Goal: Task Accomplishment & Management: Complete application form

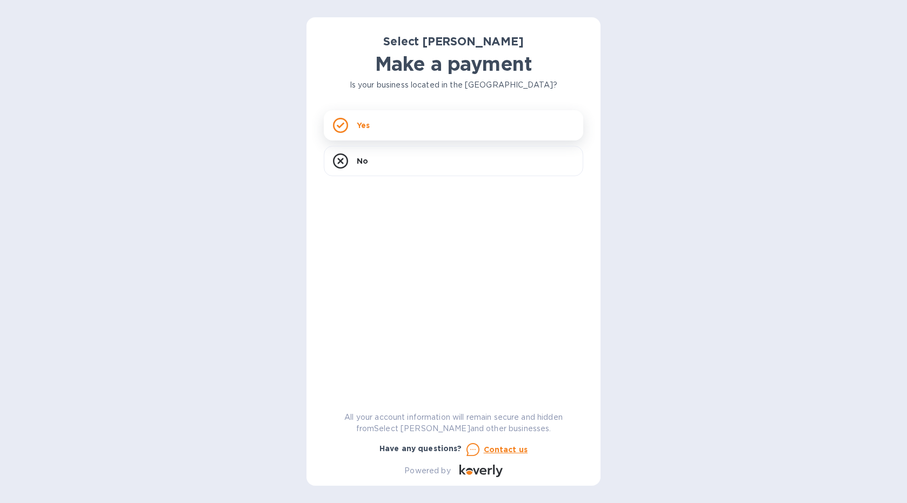
click at [504, 124] on div "Yes" at bounding box center [454, 125] width 260 height 30
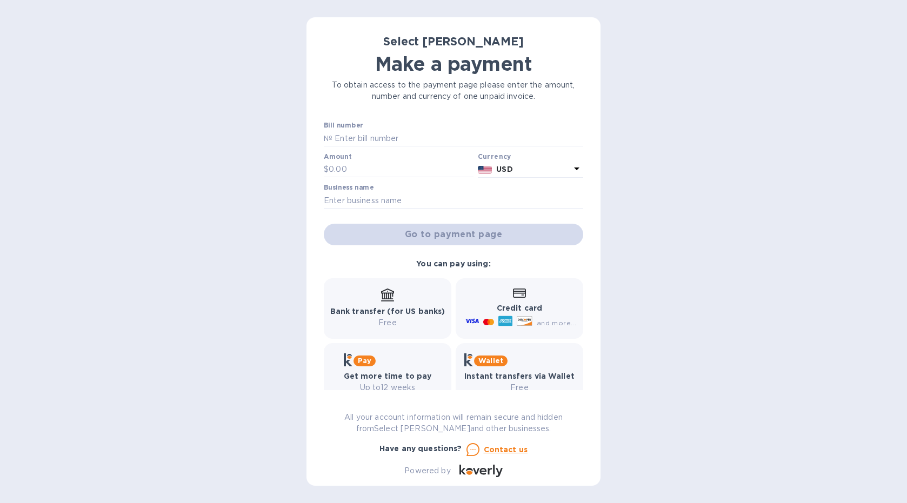
click at [697, 239] on div "Select Sellars Make a payment To obtain access to the payment page please enter…" at bounding box center [453, 251] width 907 height 503
click at [386, 303] on div "Bank transfer (for US banks) Free" at bounding box center [387, 309] width 115 height 40
click at [476, 40] on b "Select [PERSON_NAME]" at bounding box center [453, 42] width 141 height 14
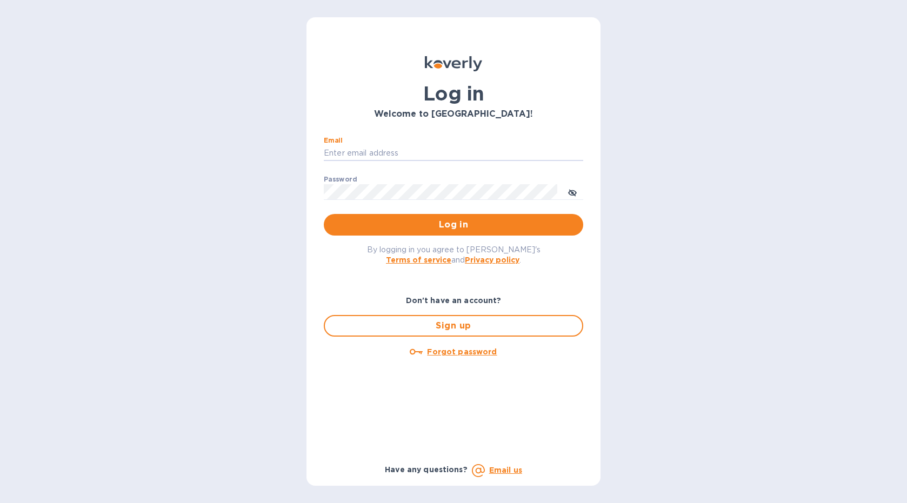
type input "billing@corkmke.com"
click at [454, 224] on button "Log in" at bounding box center [454, 225] width 260 height 22
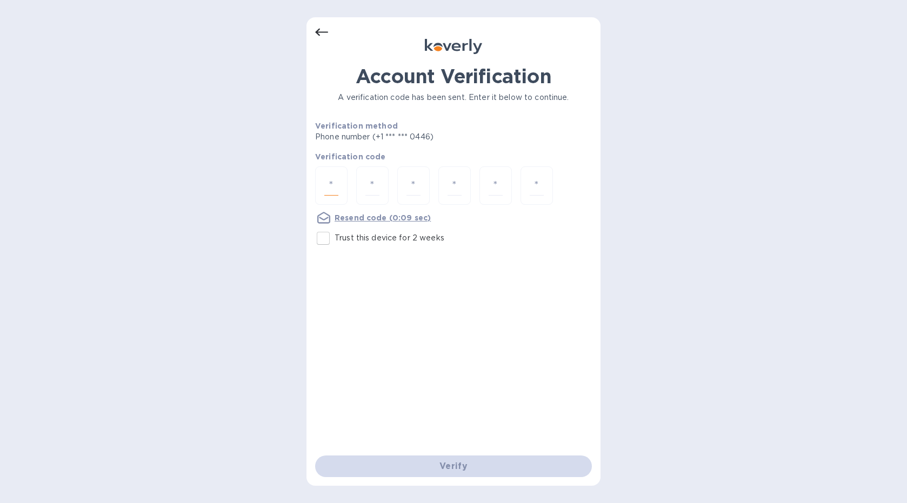
click at [336, 185] on input "number" at bounding box center [331, 186] width 14 height 20
type input "1"
type input "5"
type input "0"
type input "6"
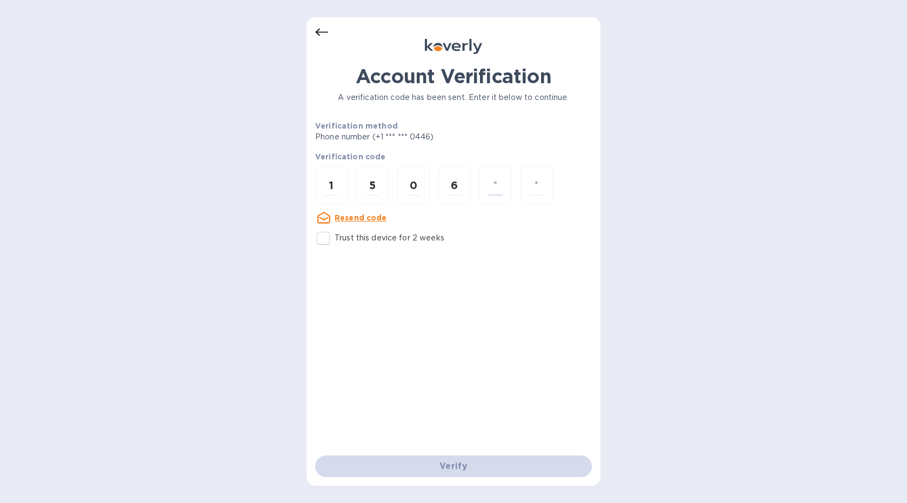
type input "8"
type input "5"
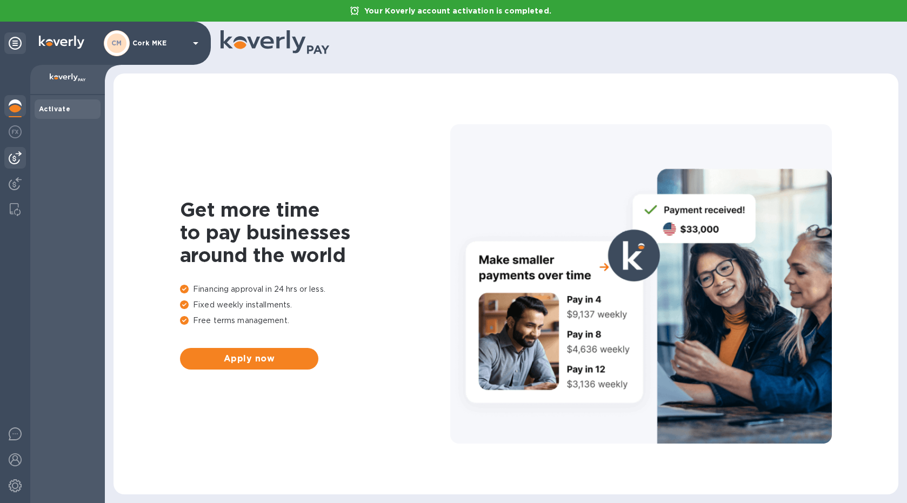
click at [16, 162] on img at bounding box center [15, 157] width 13 height 13
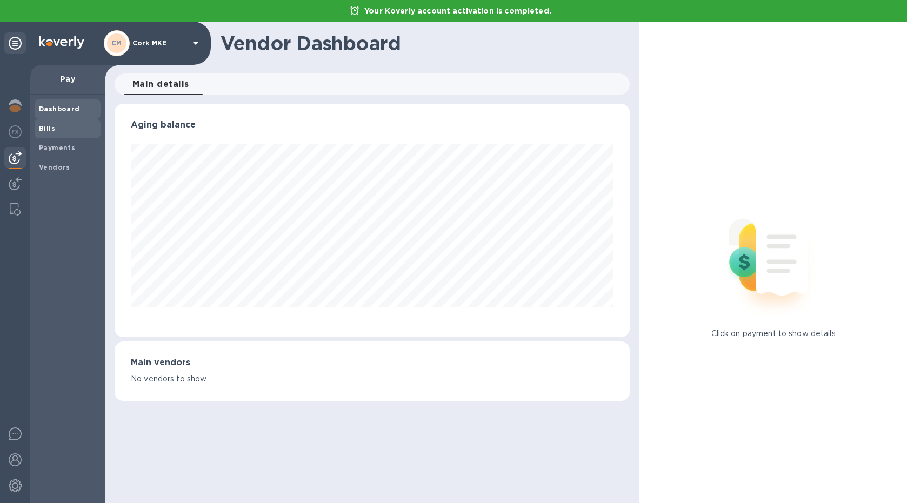
scroll to position [234, 516]
click at [77, 125] on span "Bills" at bounding box center [67, 128] width 57 height 11
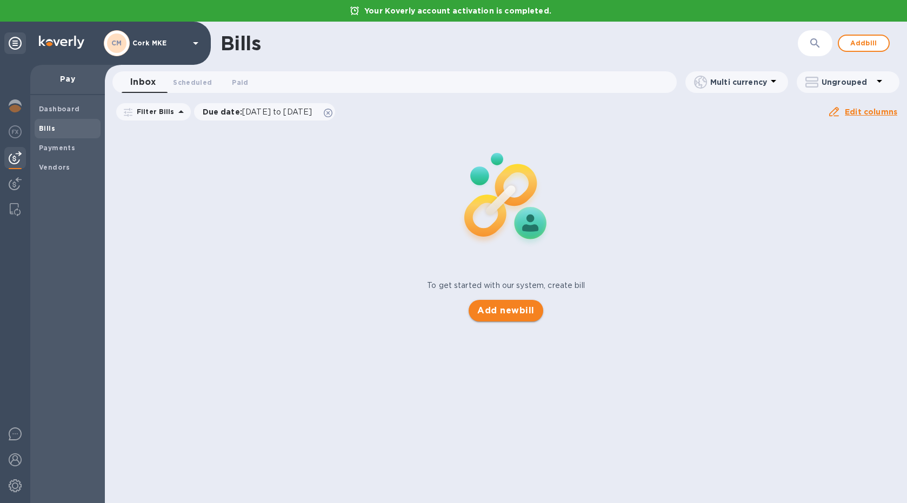
click at [518, 313] on span "Add new bill" at bounding box center [505, 310] width 57 height 13
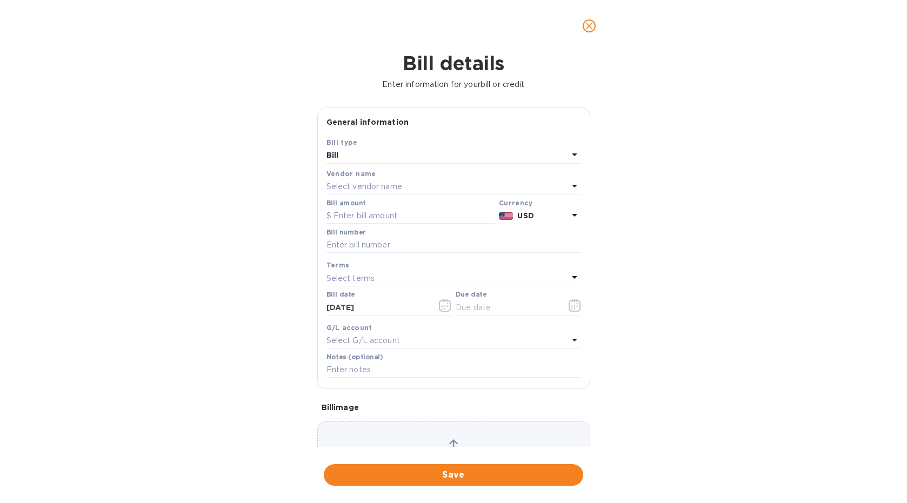
click at [406, 185] on div "Select vendor name" at bounding box center [448, 186] width 242 height 15
click at [369, 244] on p "Select [PERSON_NAME]" at bounding box center [449, 248] width 229 height 11
click at [378, 218] on input "text" at bounding box center [411, 216] width 168 height 16
type input "224.50"
click at [403, 245] on input "text" at bounding box center [454, 245] width 255 height 16
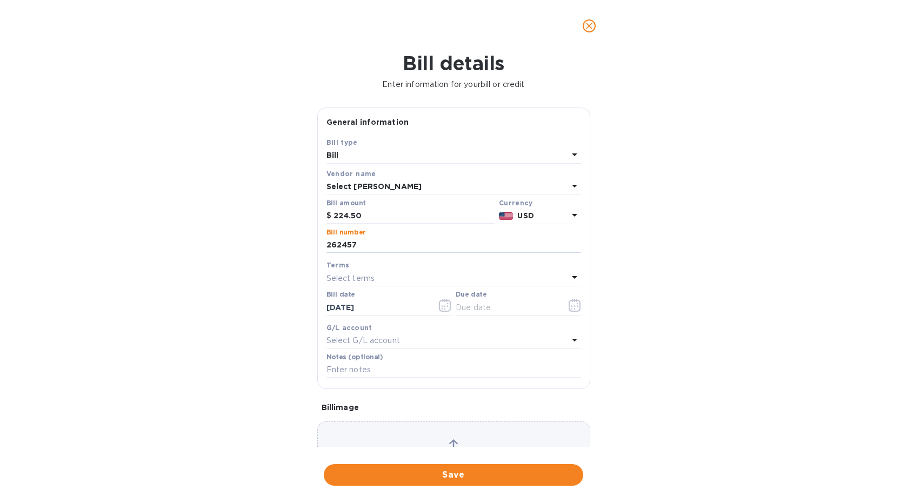
type input "262457"
click at [377, 275] on div "Select terms" at bounding box center [448, 278] width 242 height 15
click at [663, 304] on div "Bill details Enter information for your bill or credit General information Save…" at bounding box center [453, 277] width 907 height 451
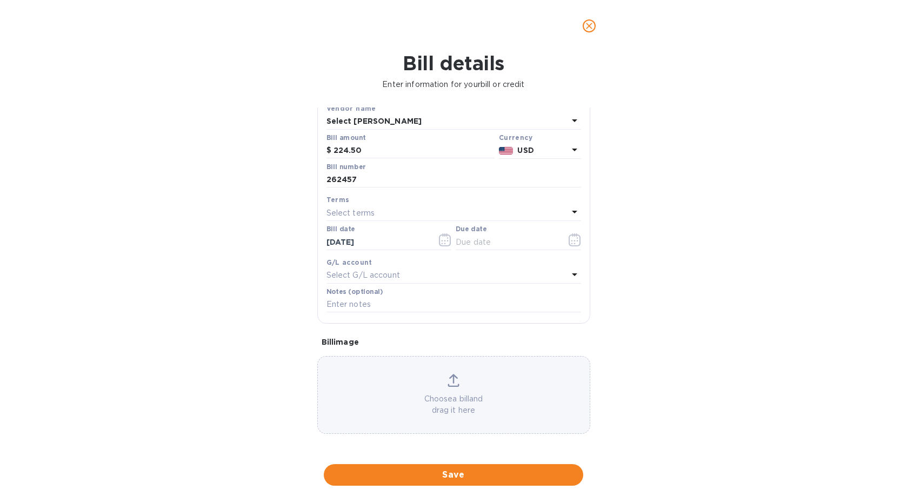
scroll to position [72, 0]
click at [455, 384] on icon at bounding box center [453, 385] width 11 height 3
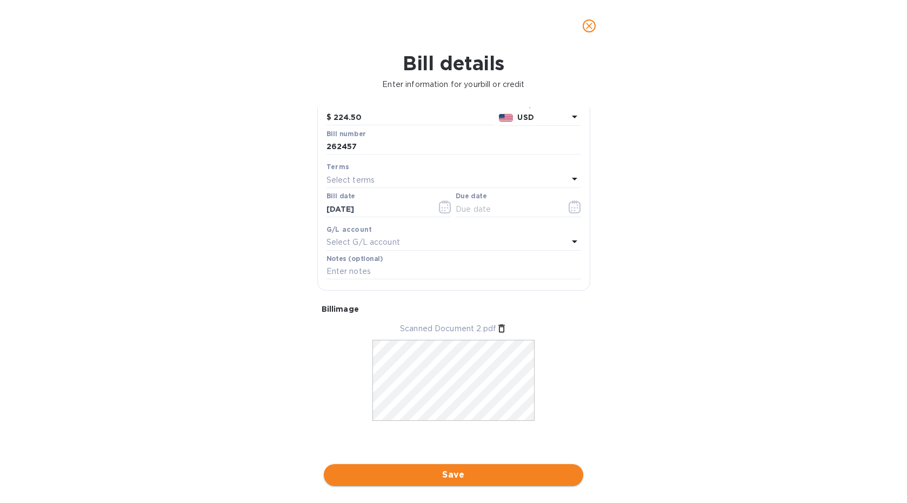
scroll to position [105, 0]
click at [487, 469] on span "Save" at bounding box center [454, 475] width 242 height 13
click at [495, 197] on input "text" at bounding box center [507, 202] width 102 height 16
click at [569, 200] on icon "button" at bounding box center [575, 200] width 12 height 13
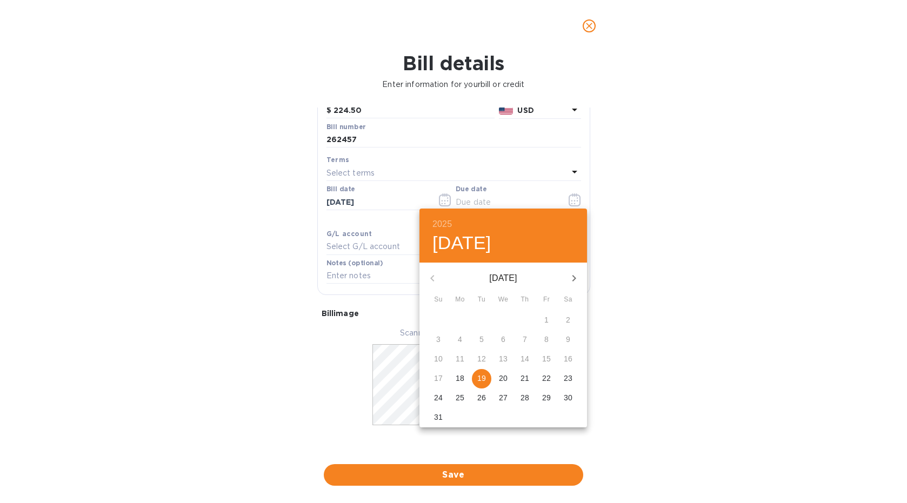
scroll to position [0, 0]
click at [438, 356] on div "10" at bounding box center [439, 359] width 22 height 19
click at [435, 279] on div "August 2025" at bounding box center [504, 278] width 168 height 26
click at [526, 377] on p "21" at bounding box center [525, 378] width 9 height 11
type input "08/21/2025"
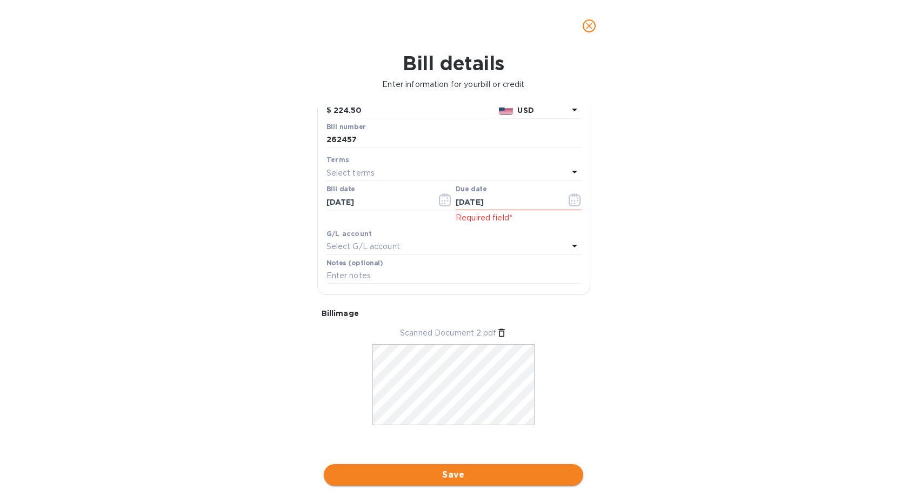
click at [475, 469] on span "Save" at bounding box center [454, 475] width 242 height 13
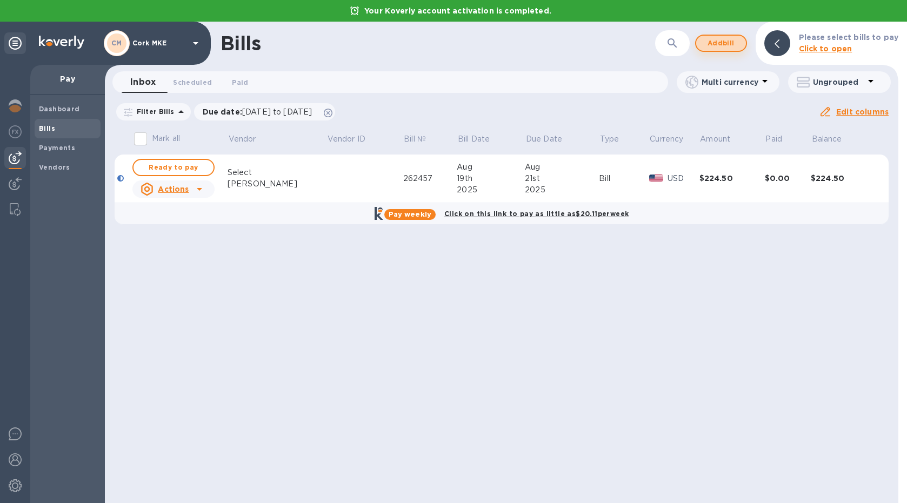
click at [727, 44] on span "Add bill" at bounding box center [721, 43] width 32 height 13
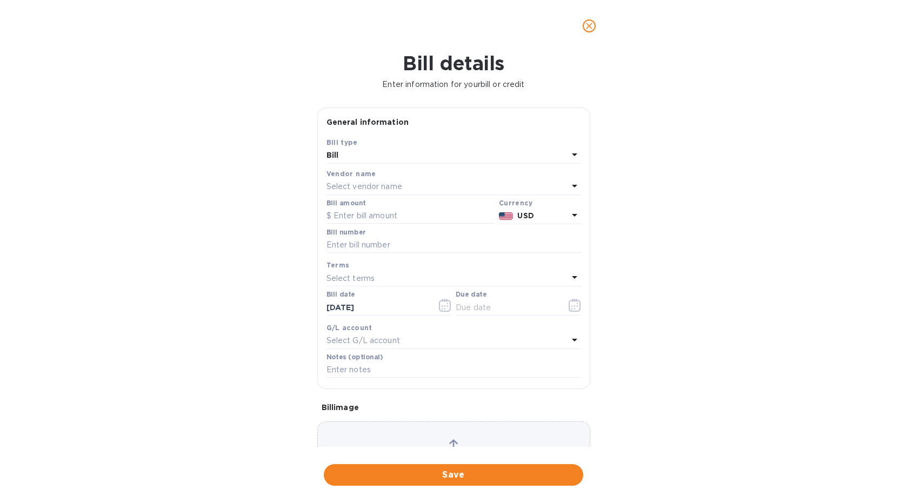
click at [454, 182] on div "Select vendor name" at bounding box center [448, 186] width 242 height 15
click at [411, 248] on p "Select [PERSON_NAME]" at bounding box center [449, 248] width 229 height 11
click at [396, 221] on input "text" at bounding box center [411, 216] width 168 height 16
type input "161.94"
click at [384, 241] on input "text" at bounding box center [454, 245] width 255 height 16
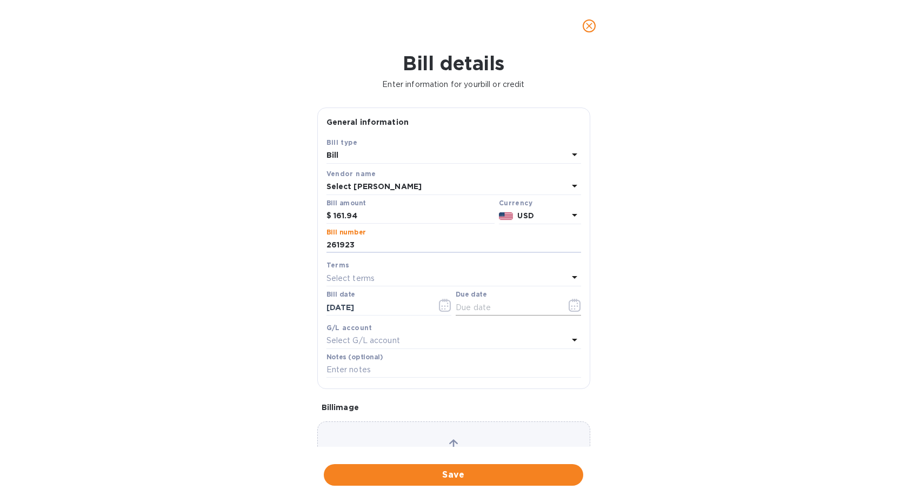
type input "261923"
click at [510, 307] on input "text" at bounding box center [507, 308] width 102 height 16
click at [571, 308] on icon "button" at bounding box center [572, 309] width 2 height 2
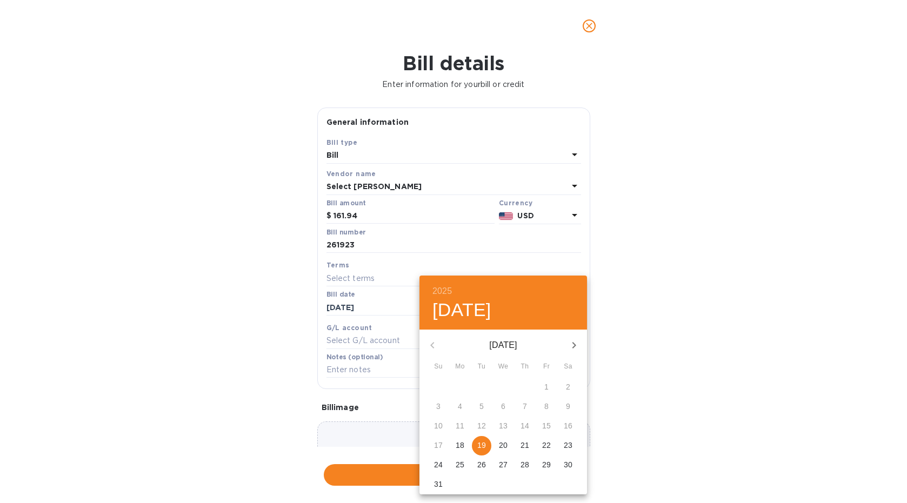
click at [434, 347] on div "August 2025" at bounding box center [504, 346] width 168 height 26
click at [574, 347] on icon "button" at bounding box center [575, 345] width 4 height 6
click at [435, 340] on icon "button" at bounding box center [432, 345] width 13 height 13
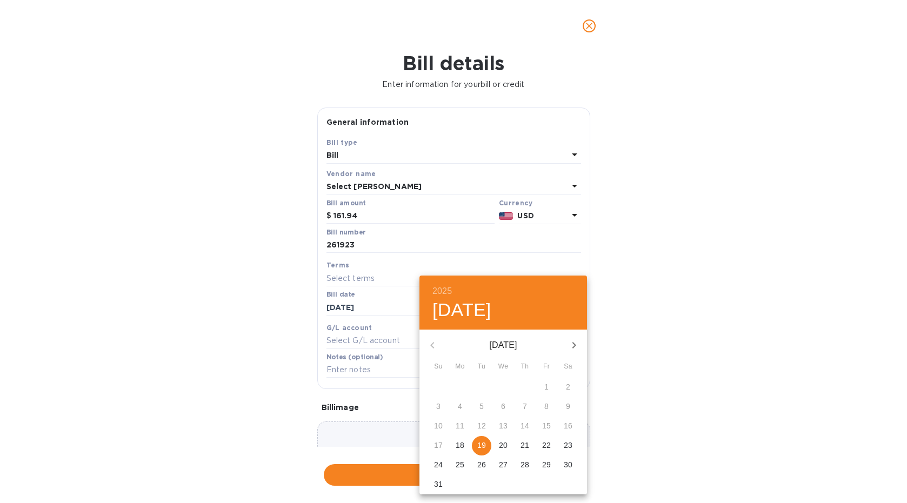
click at [616, 268] on div at bounding box center [453, 251] width 907 height 503
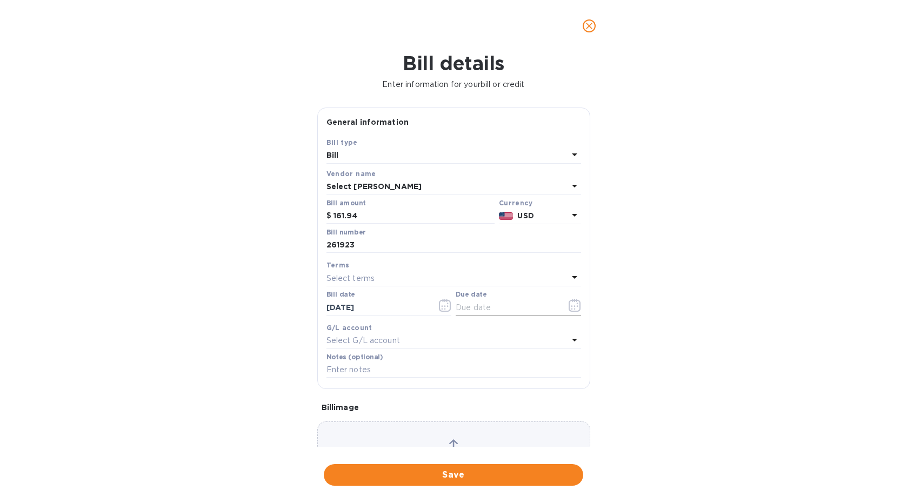
click at [517, 304] on input "text" at bounding box center [507, 308] width 102 height 16
click at [439, 303] on icon "button" at bounding box center [445, 305] width 12 height 13
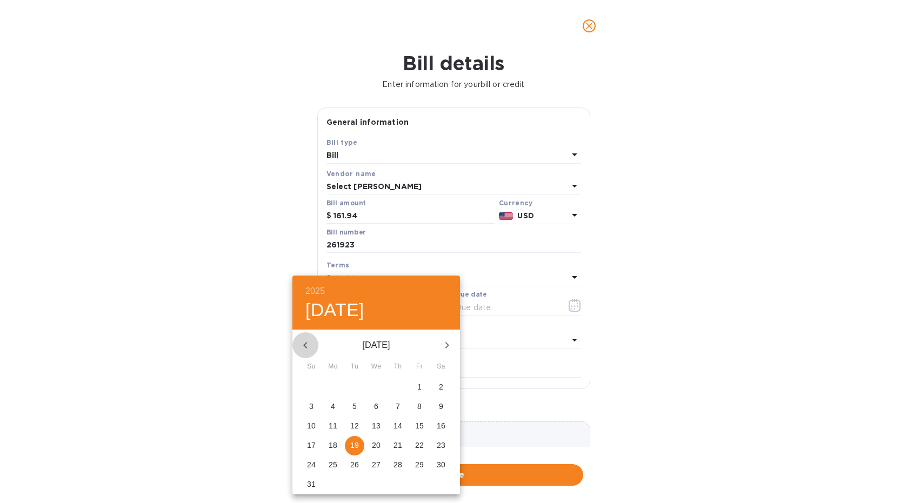
click at [304, 341] on icon "button" at bounding box center [305, 345] width 13 height 13
click at [401, 386] on span "1" at bounding box center [397, 387] width 19 height 11
type input "05/01/2025"
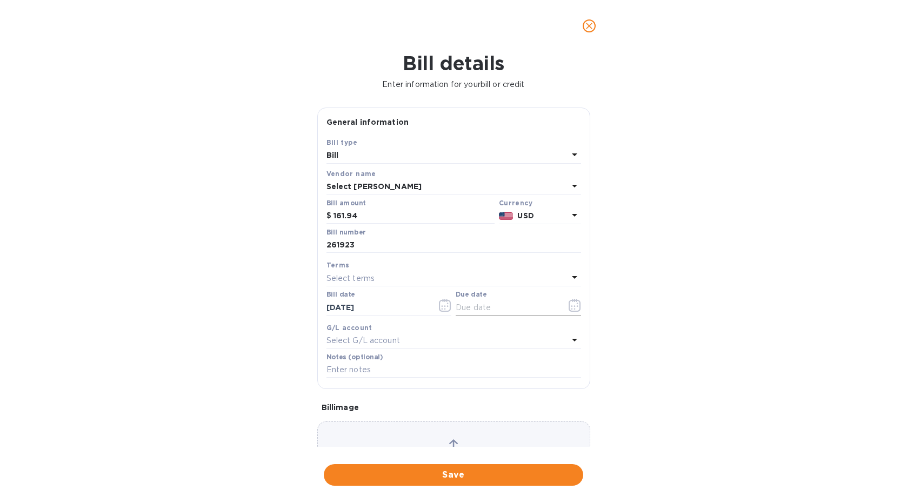
click at [529, 302] on input "text" at bounding box center [507, 308] width 102 height 16
click at [570, 309] on icon "button" at bounding box center [575, 305] width 12 height 13
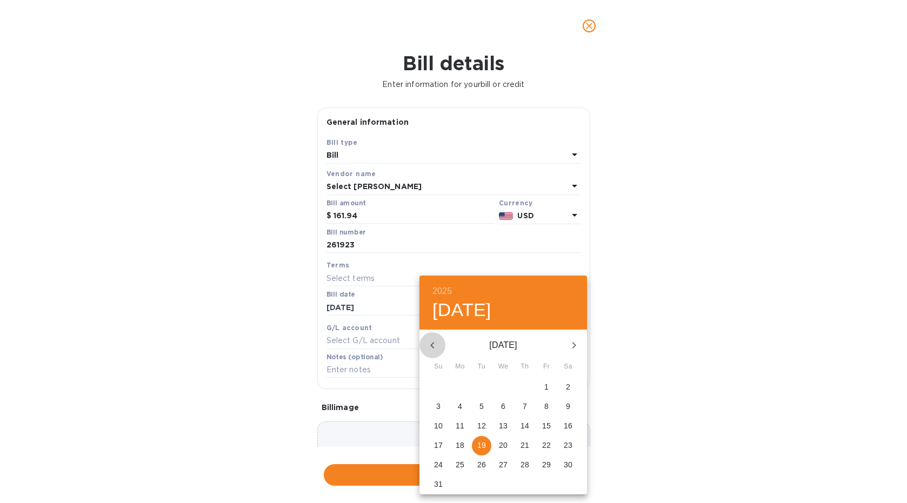
click at [435, 347] on icon "button" at bounding box center [432, 345] width 13 height 13
click at [524, 409] on p "10" at bounding box center [525, 406] width 9 height 11
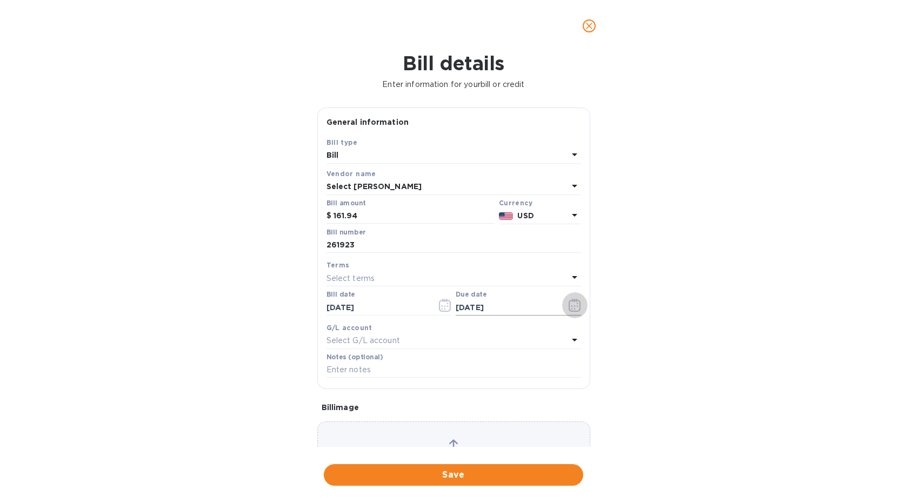
click at [570, 302] on icon "button" at bounding box center [575, 305] width 12 height 13
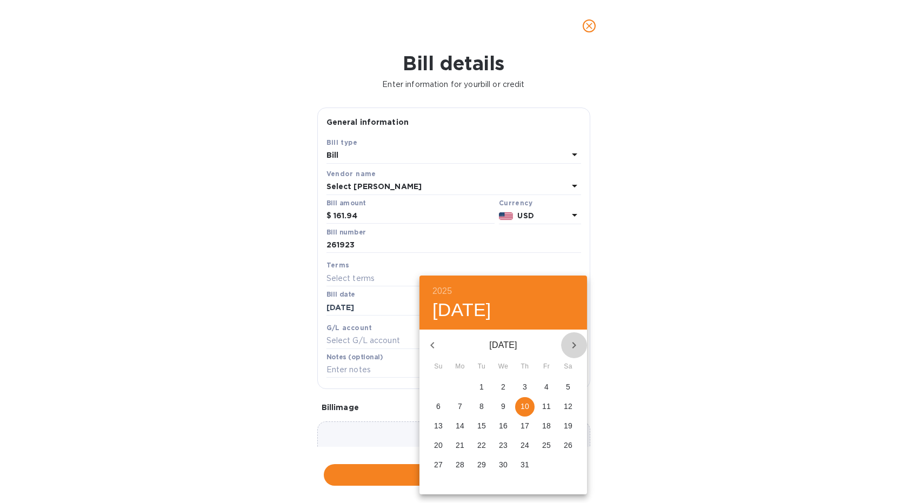
click at [571, 342] on icon "button" at bounding box center [574, 345] width 13 height 13
click at [437, 425] on p "10" at bounding box center [438, 426] width 9 height 11
type input "08/10/2025"
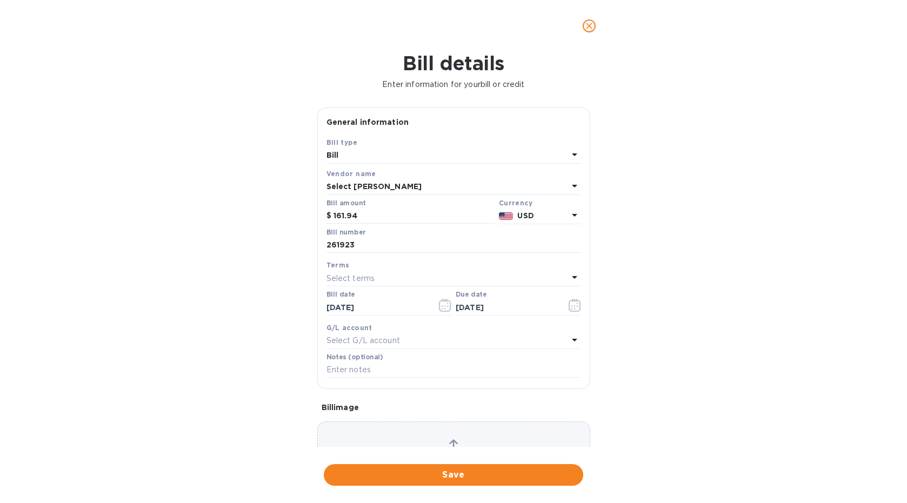
click at [662, 325] on div "Bill details Enter information for your bill or credit General information Save…" at bounding box center [453, 277] width 907 height 451
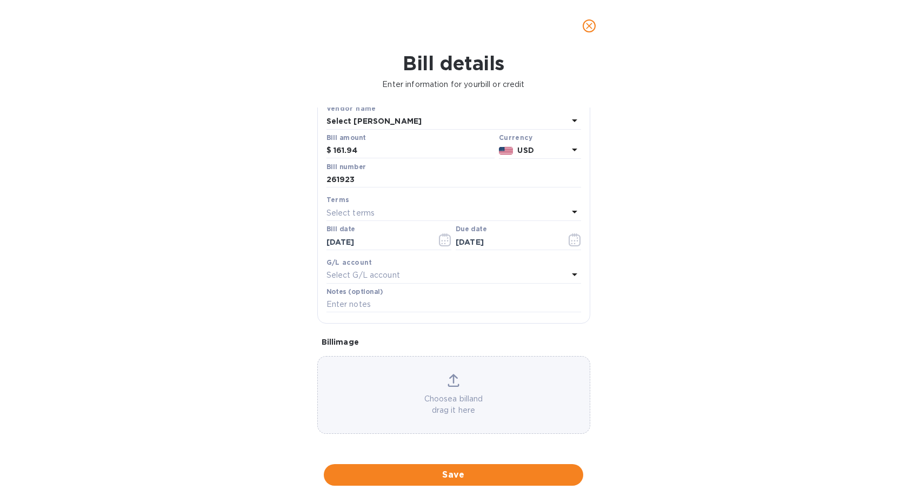
scroll to position [72, 0]
click at [462, 383] on div "Choose a bill and drag it here" at bounding box center [454, 395] width 272 height 42
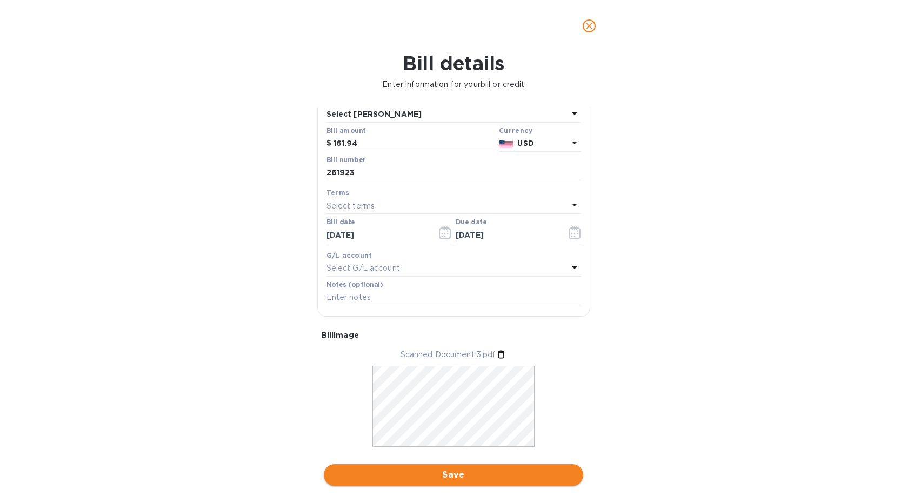
click at [490, 469] on span "Save" at bounding box center [454, 475] width 242 height 13
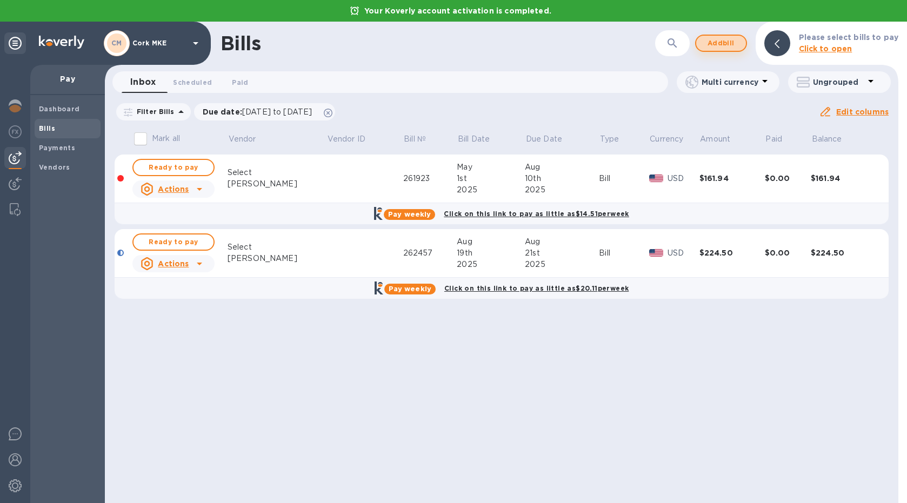
click at [723, 43] on span "Add bill" at bounding box center [721, 43] width 32 height 13
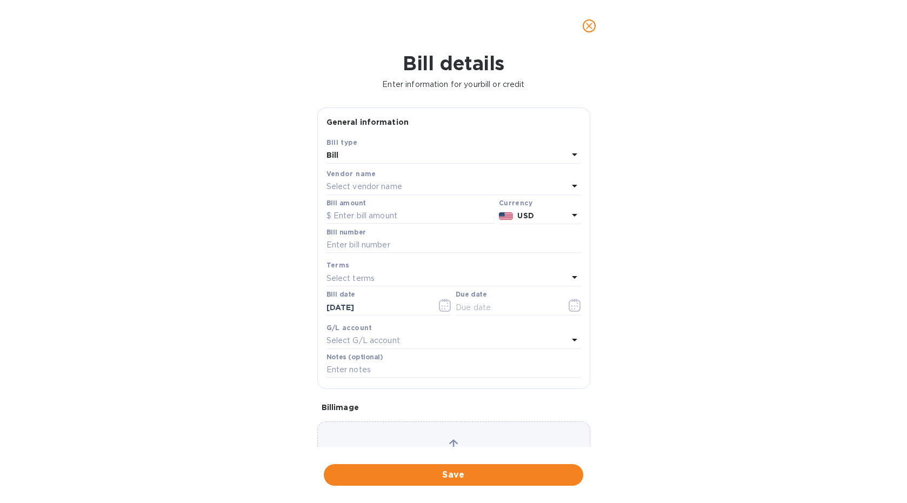
click at [391, 190] on p "Select vendor name" at bounding box center [365, 186] width 76 height 11
click at [374, 244] on p "Select [PERSON_NAME]" at bounding box center [449, 248] width 229 height 11
click at [374, 218] on input "text" at bounding box center [411, 216] width 168 height 16
type input "2"
type input "319.92"
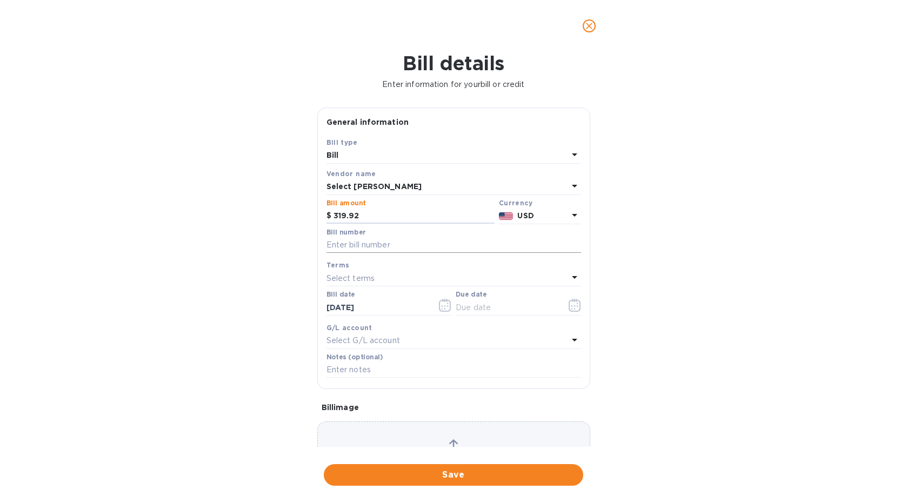
click at [420, 245] on input "text" at bounding box center [454, 245] width 255 height 16
type input "260912"
click at [441, 303] on icon "button" at bounding box center [445, 305] width 12 height 13
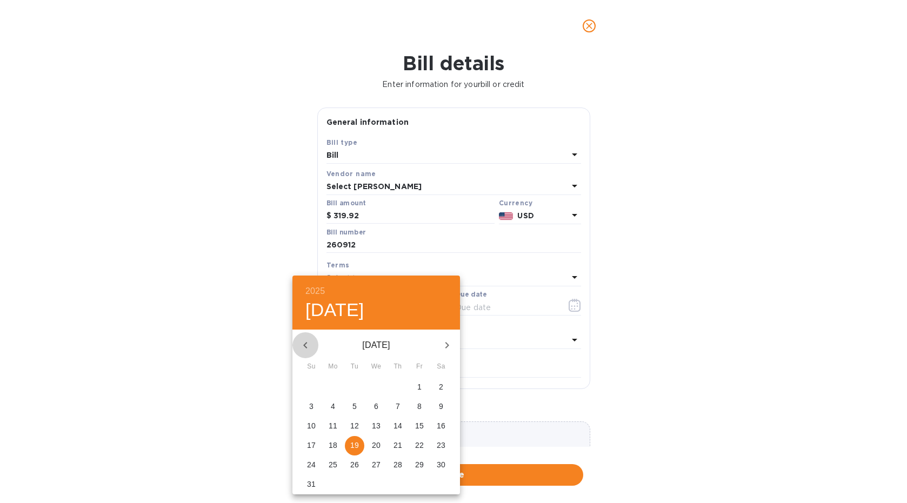
click at [304, 343] on icon "button" at bounding box center [305, 345] width 13 height 13
click at [421, 425] on p "20" at bounding box center [419, 426] width 9 height 11
type input "06/20/2025"
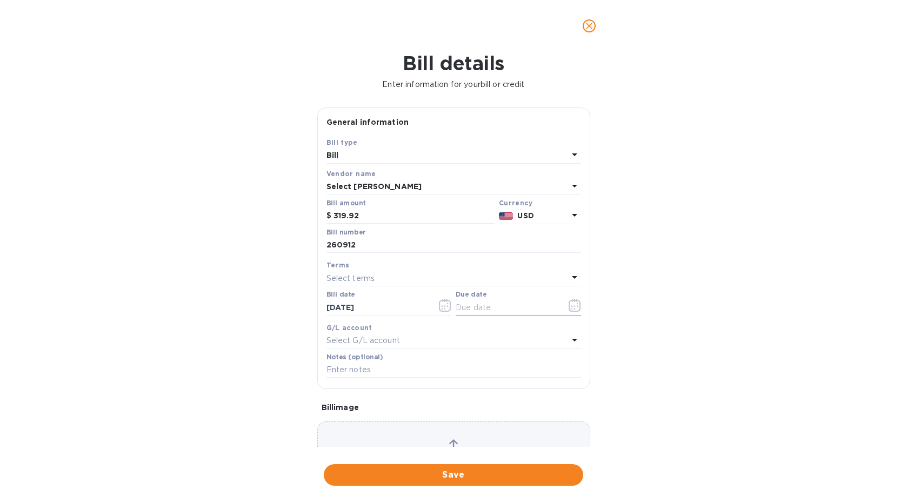
click at [574, 308] on icon "button" at bounding box center [575, 309] width 2 height 2
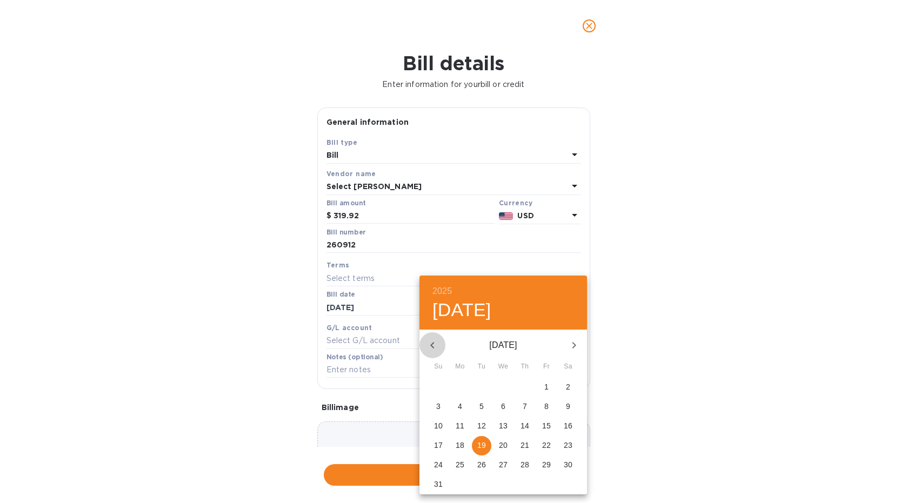
click at [428, 346] on icon "button" at bounding box center [432, 345] width 13 height 13
click at [436, 446] on p "20" at bounding box center [438, 445] width 9 height 11
type input "07/20/2025"
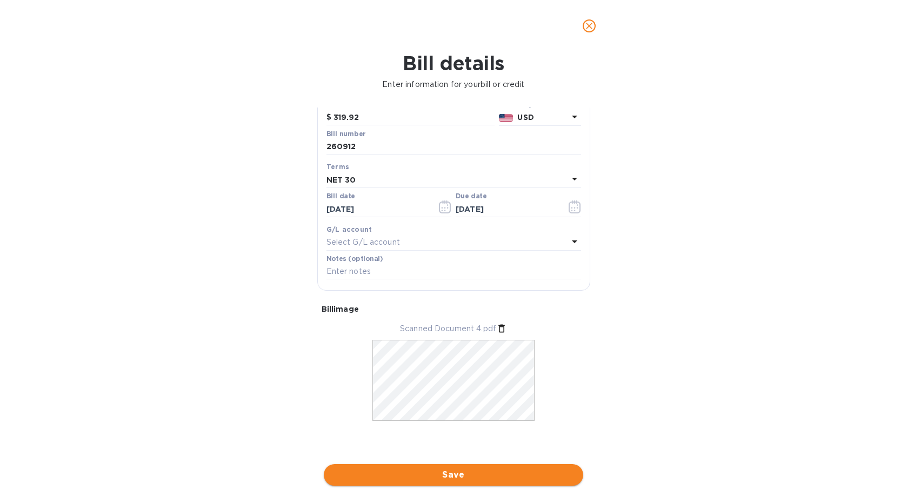
scroll to position [105, 0]
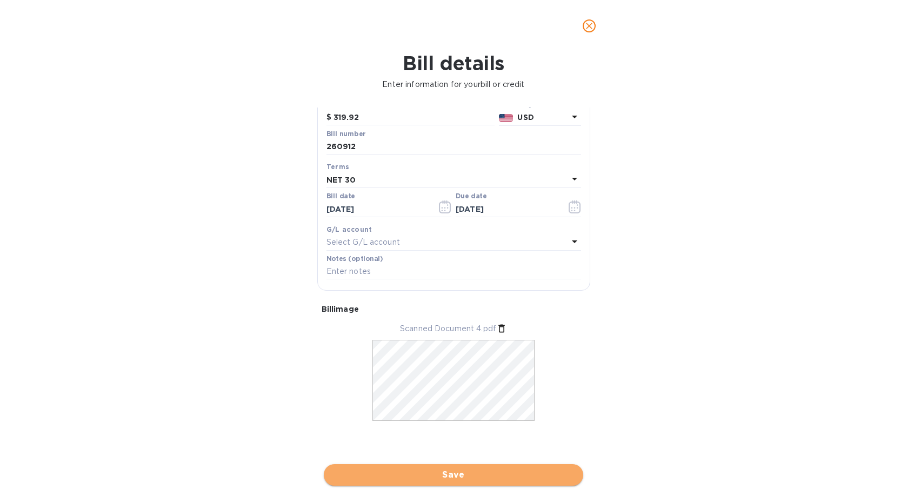
click at [503, 469] on span "Save" at bounding box center [454, 475] width 242 height 13
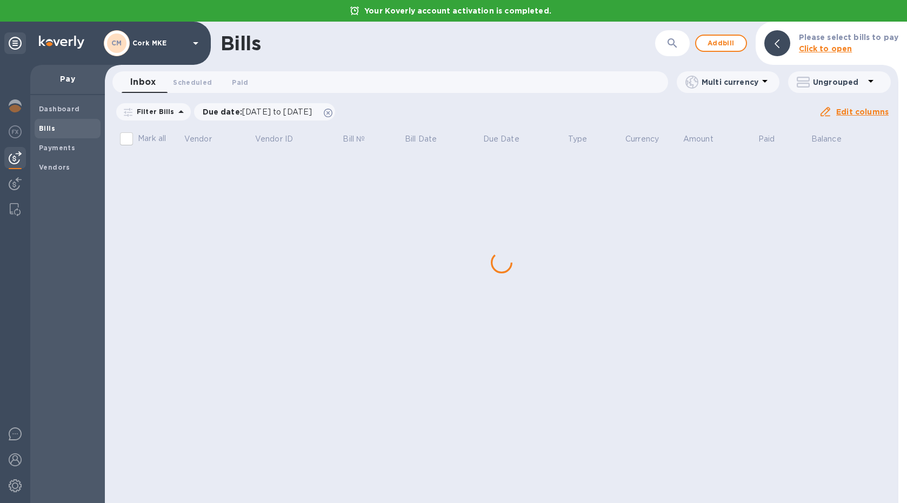
click at [141, 137] on p "Mark all" at bounding box center [152, 138] width 28 height 11
click at [138, 137] on input "Mark all" at bounding box center [126, 139] width 23 height 23
checkbox input "true"
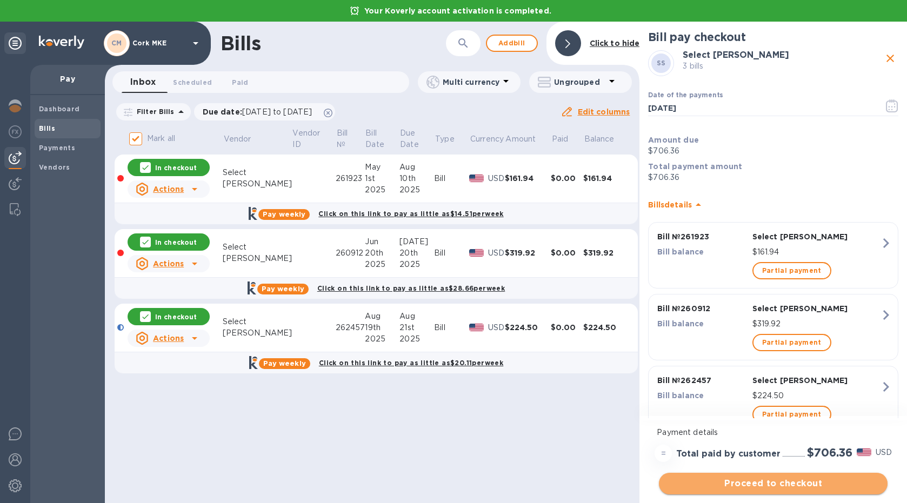
click at [750, 486] on span "Proceed to checkout" at bounding box center [773, 483] width 211 height 13
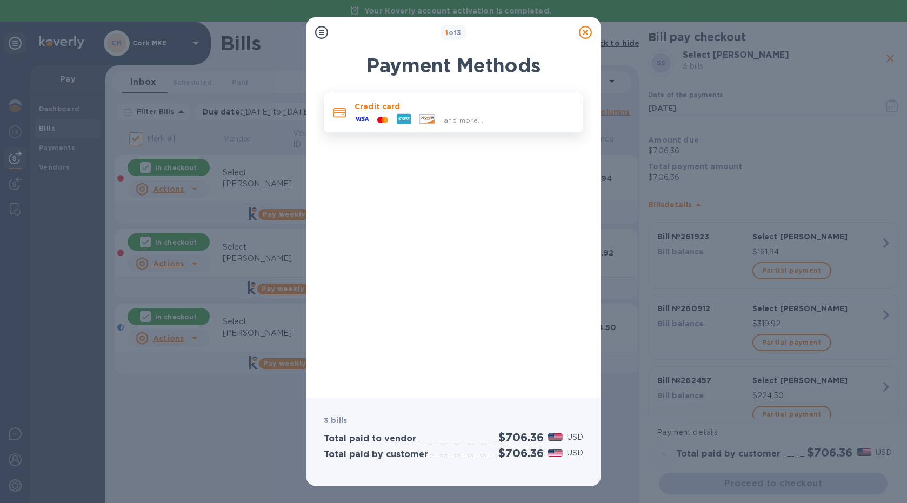
click at [464, 116] on div "and more..." at bounding box center [464, 120] width 48 height 11
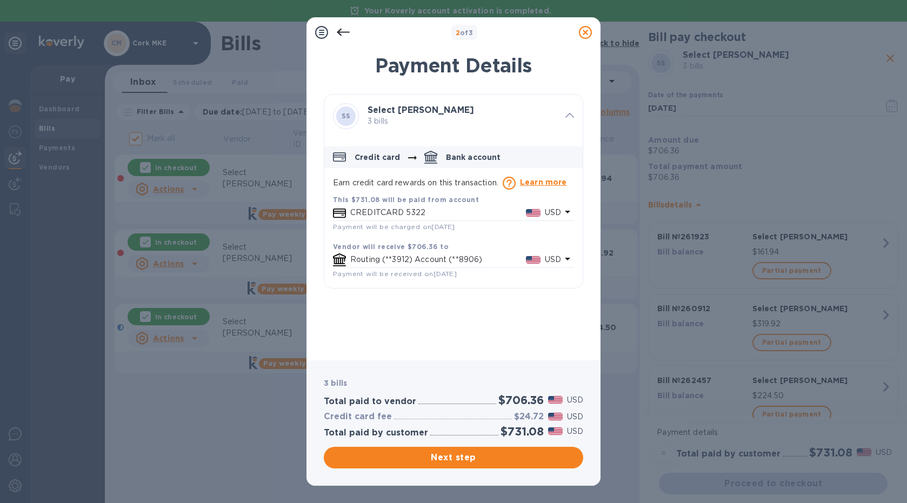
click at [485, 208] on p "CREDITCARD 5322" at bounding box center [438, 212] width 176 height 11
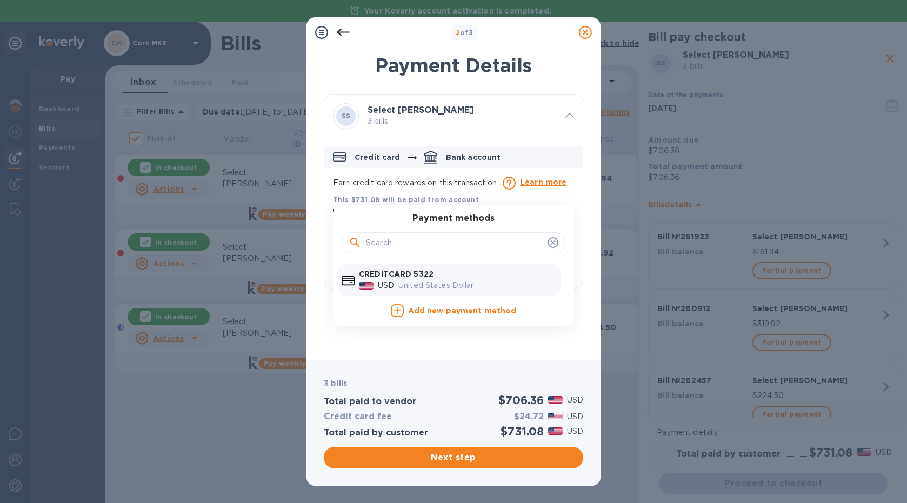
click at [473, 278] on div "United States Dollar" at bounding box center [477, 286] width 163 height 16
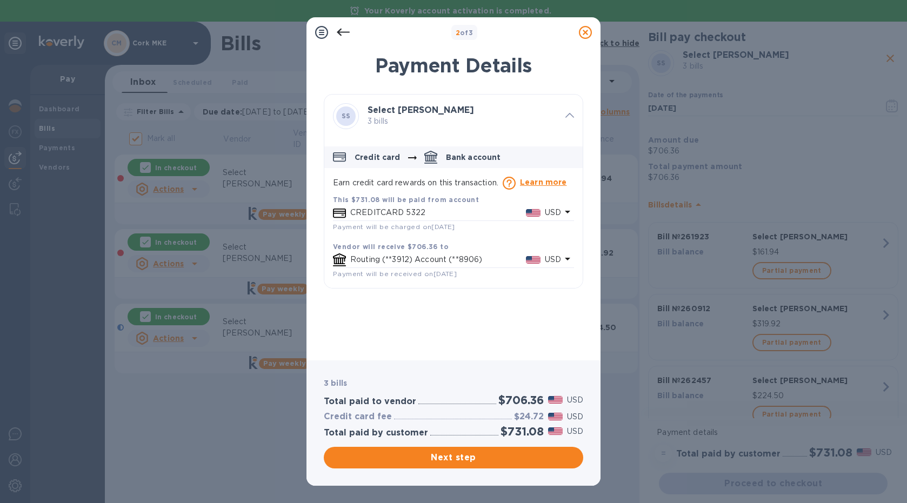
click at [488, 258] on p "Routing (**3912) Account (**8906)" at bounding box center [438, 259] width 176 height 11
click at [594, 224] on div "Payment Details SS Select Sellars 3 bills Credit card Bank account Earn credit …" at bounding box center [454, 201] width 294 height 320
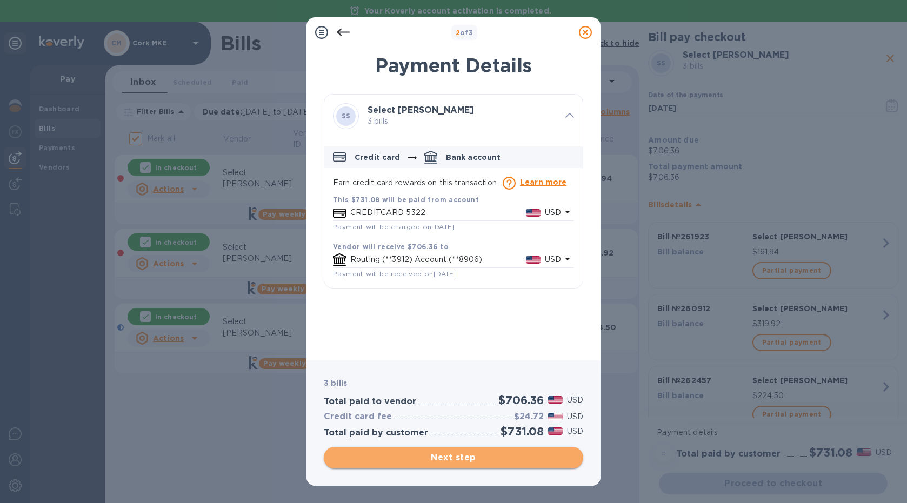
click at [467, 458] on span "Next step" at bounding box center [454, 457] width 242 height 13
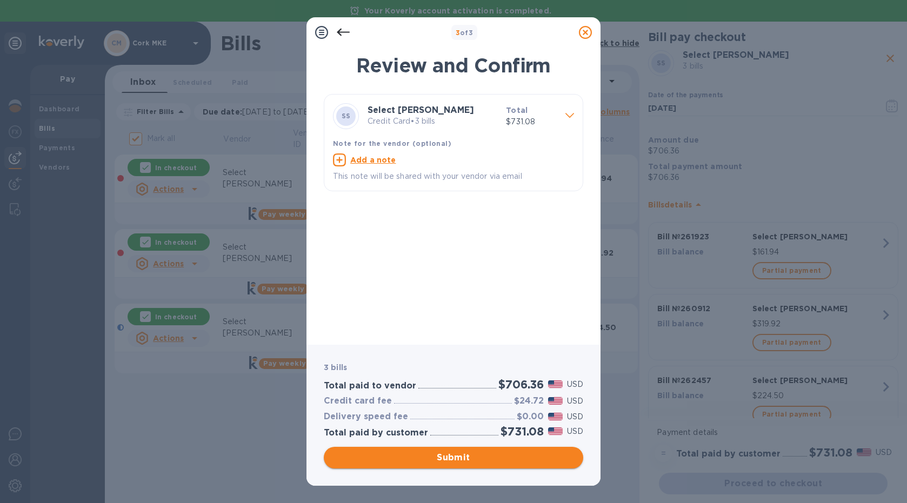
click at [467, 459] on span "Submit" at bounding box center [454, 457] width 242 height 13
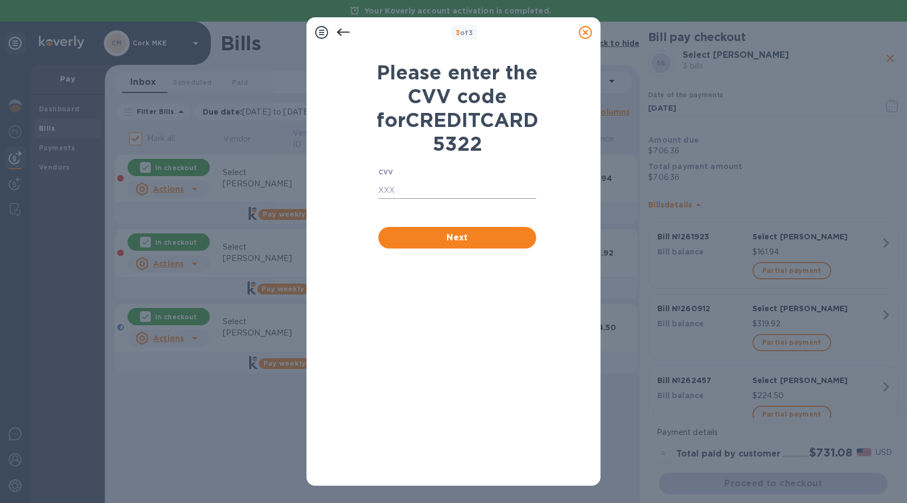
click at [458, 199] on input "text" at bounding box center [457, 191] width 158 height 16
type input "373"
click at [456, 244] on span "Next" at bounding box center [457, 237] width 141 height 13
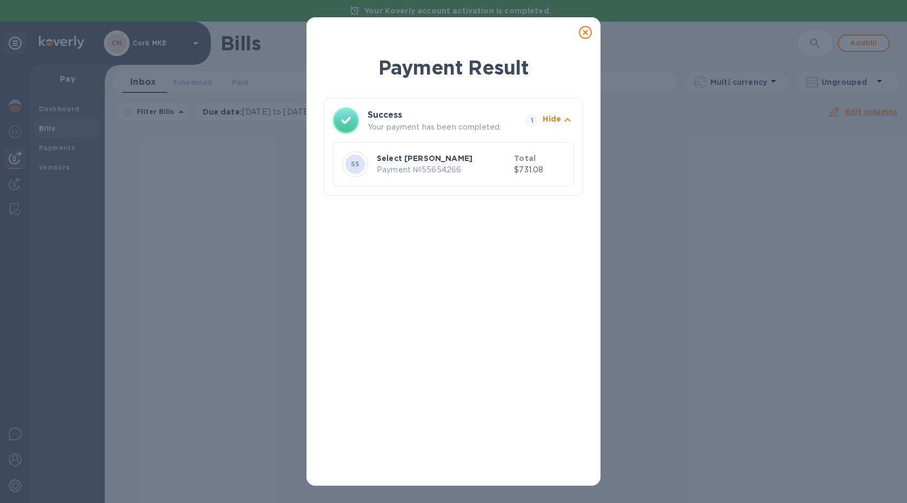
click at [586, 31] on icon at bounding box center [585, 32] width 13 height 13
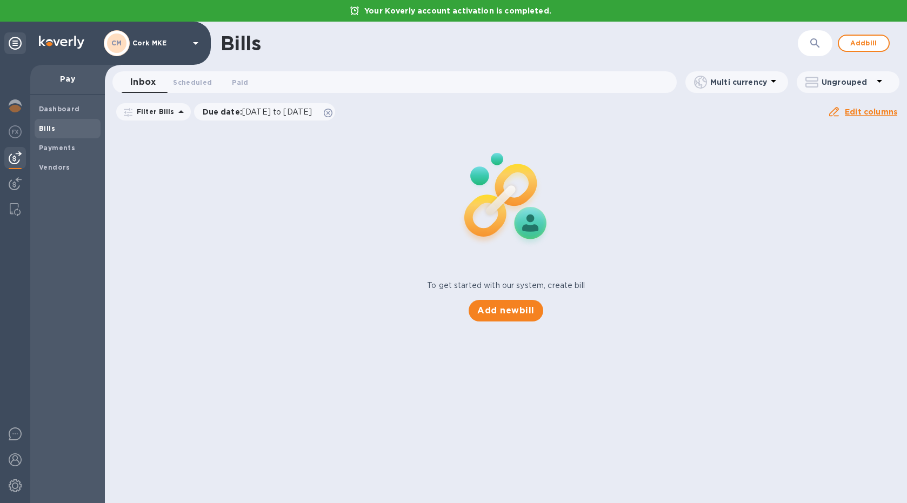
click at [657, 218] on div "To get started with our system, create bill Add new bill" at bounding box center [506, 224] width 811 height 204
